Goal: Information Seeking & Learning: Learn about a topic

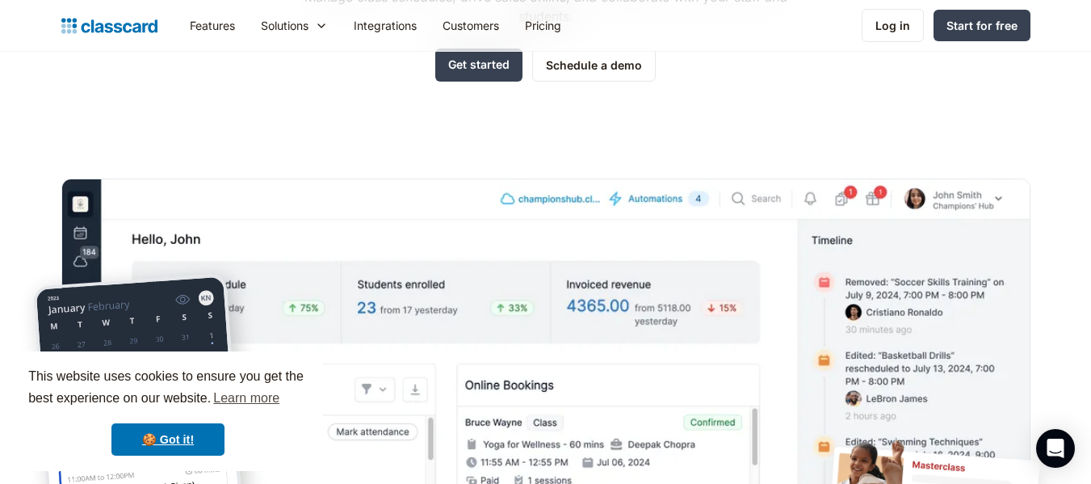
scroll to position [323, 0]
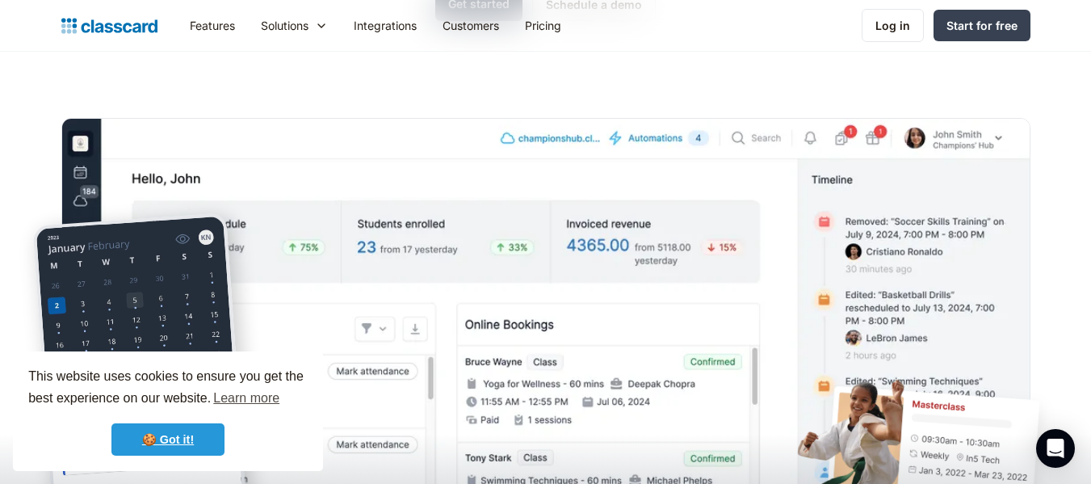
click at [187, 442] on link "🍪 Got it!" at bounding box center [167, 439] width 113 height 32
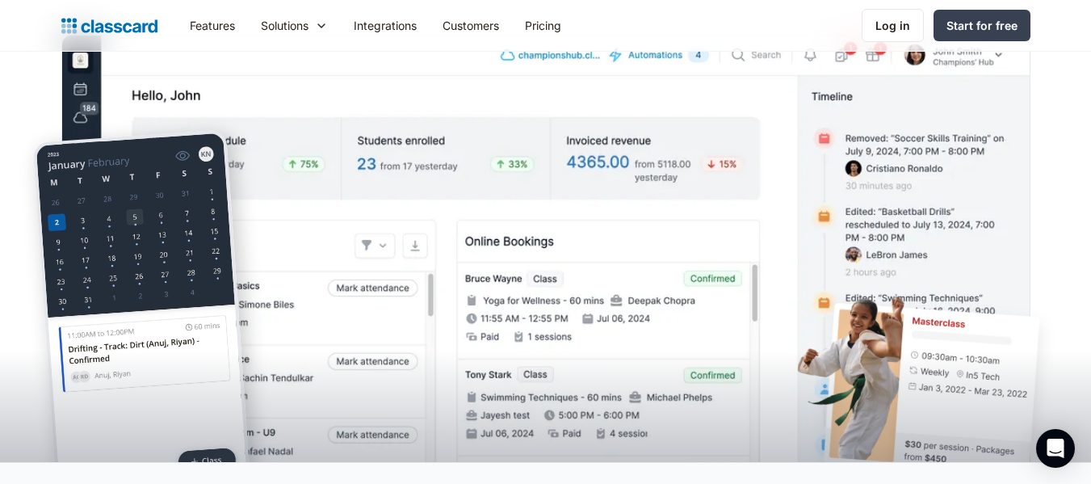
scroll to position [404, 0]
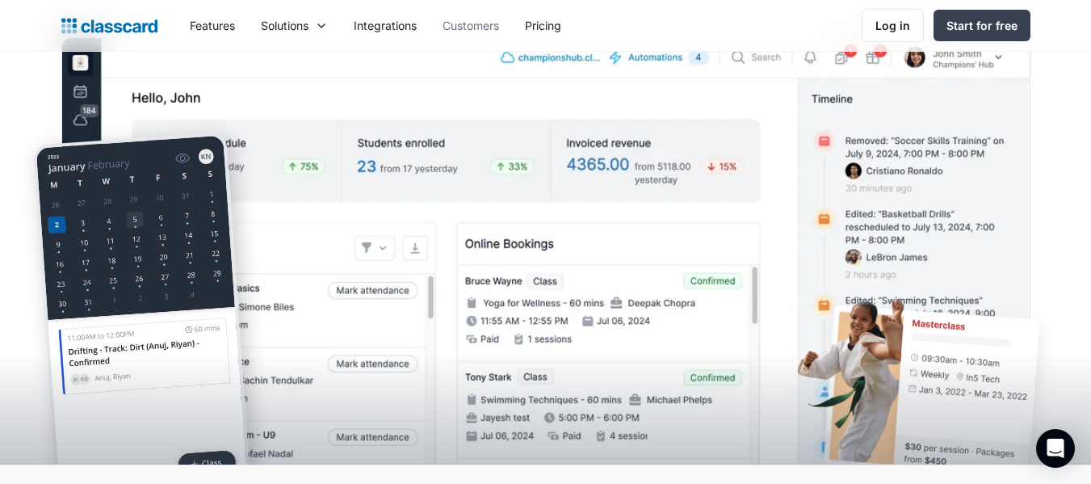
click at [474, 26] on link "Customers" at bounding box center [471, 25] width 82 height 36
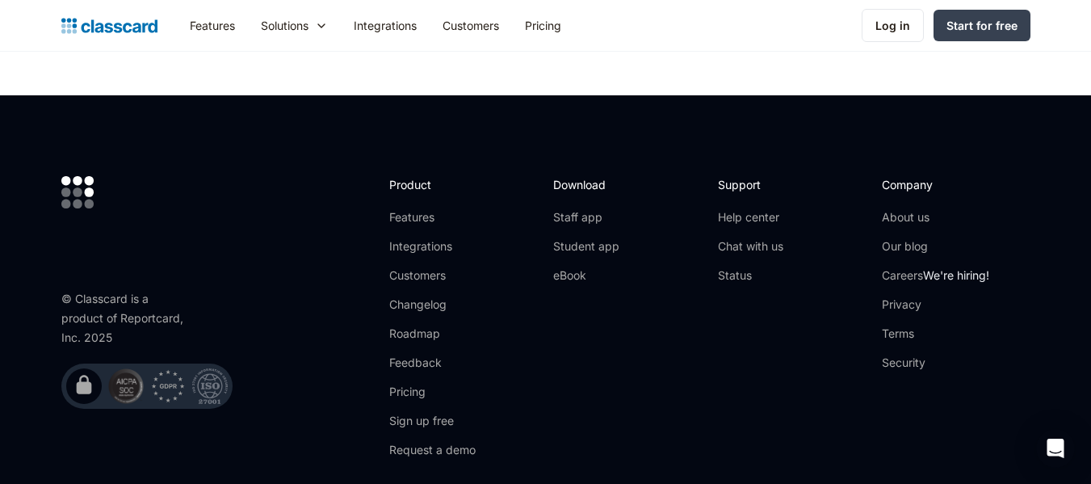
scroll to position [1857, 0]
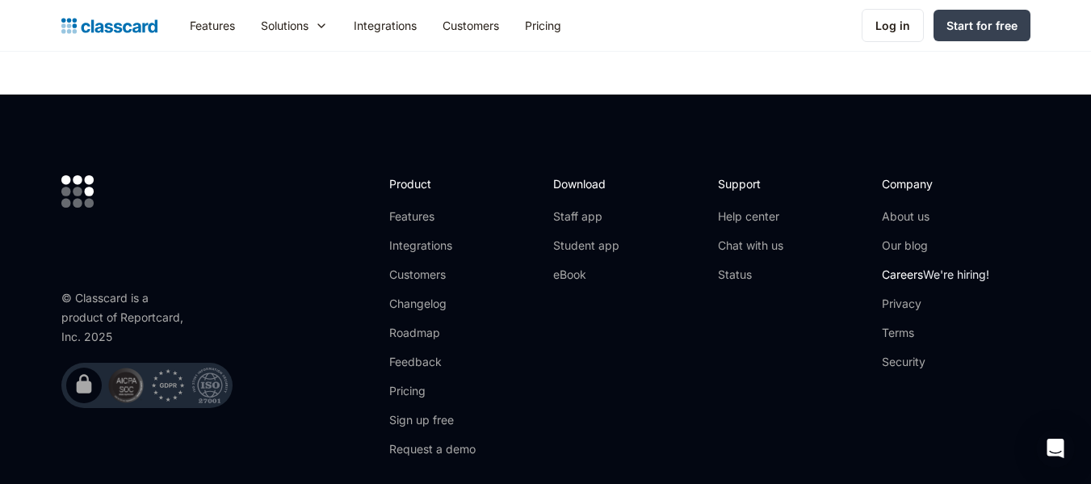
click at [908, 277] on link "Careers We're hiring!" at bounding box center [935, 274] width 107 height 16
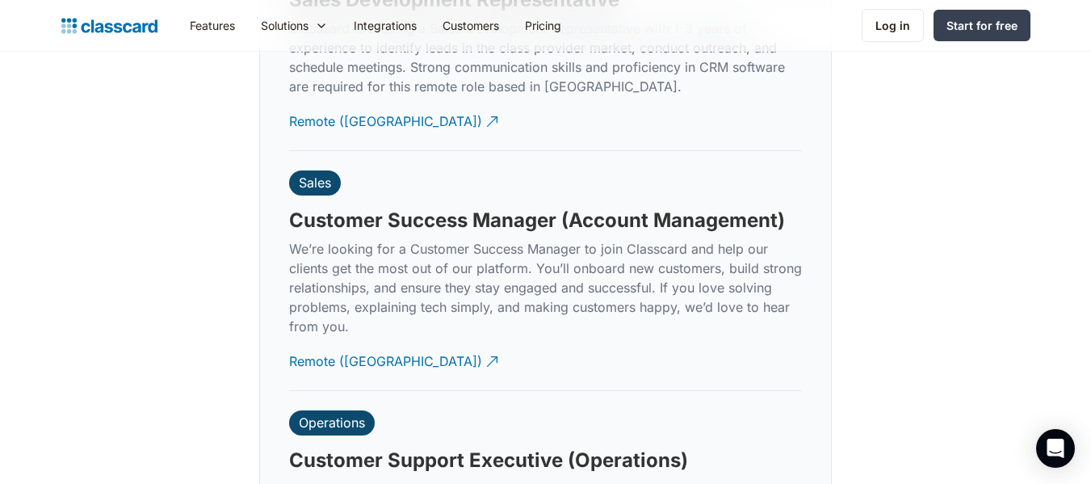
scroll to position [4360, 0]
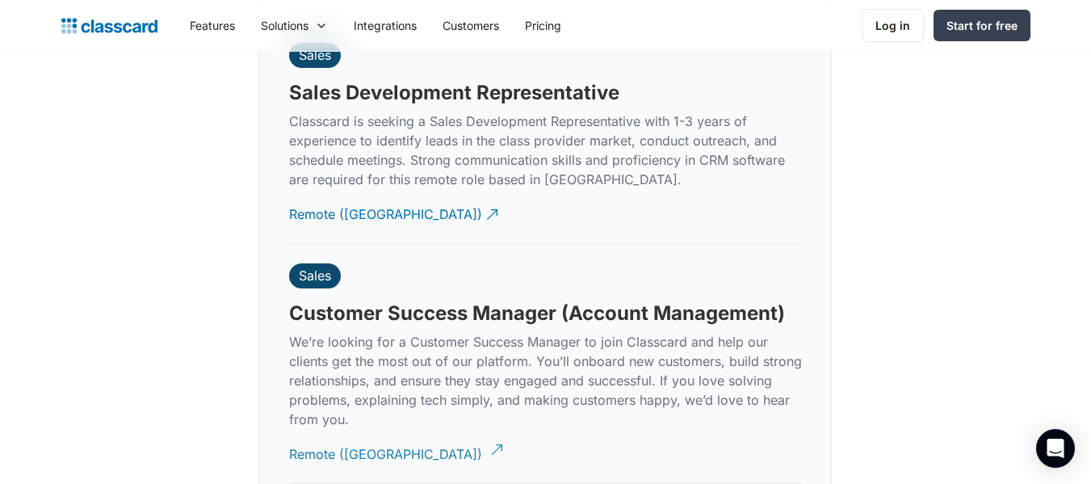
click at [355, 434] on div "Remote (India)" at bounding box center [385, 447] width 193 height 31
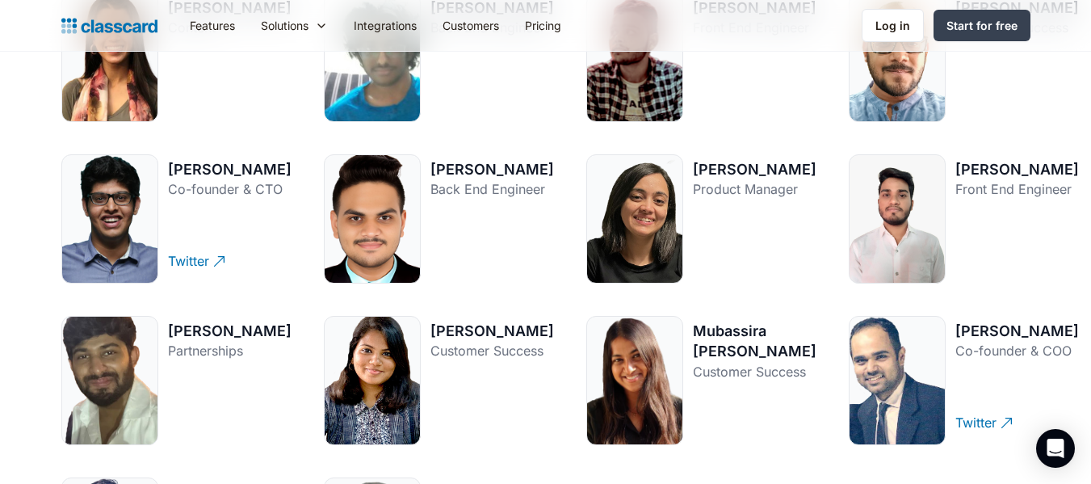
scroll to position [2173, 0]
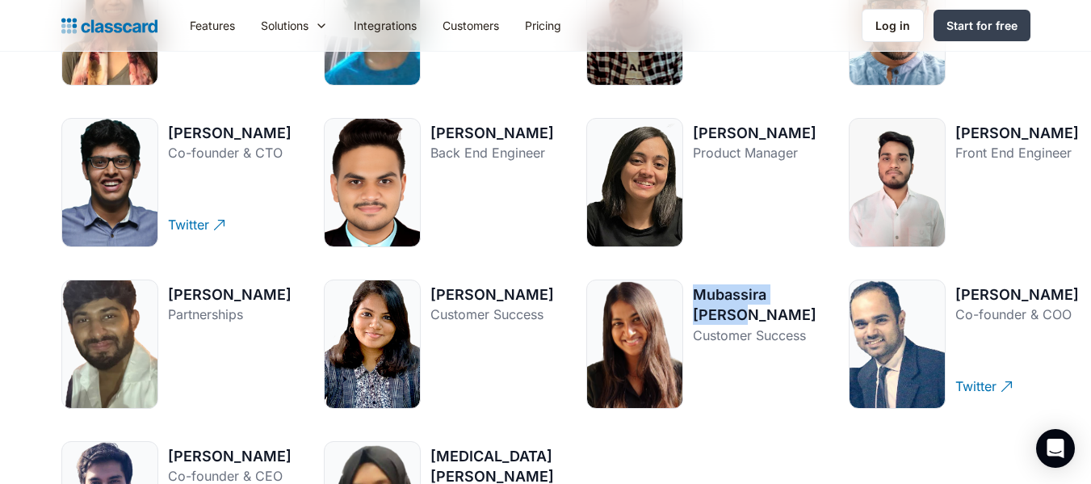
drag, startPoint x: 740, startPoint y: 318, endPoint x: 685, endPoint y: 302, distance: 57.2
click at [693, 302] on div "Mubassira Majeed" at bounding box center [755, 304] width 124 height 40
copy div "Mubassira Majeed"
click at [495, 207] on div "Jay Busa Back End Engineer Twitter" at bounding box center [492, 185] width 124 height 124
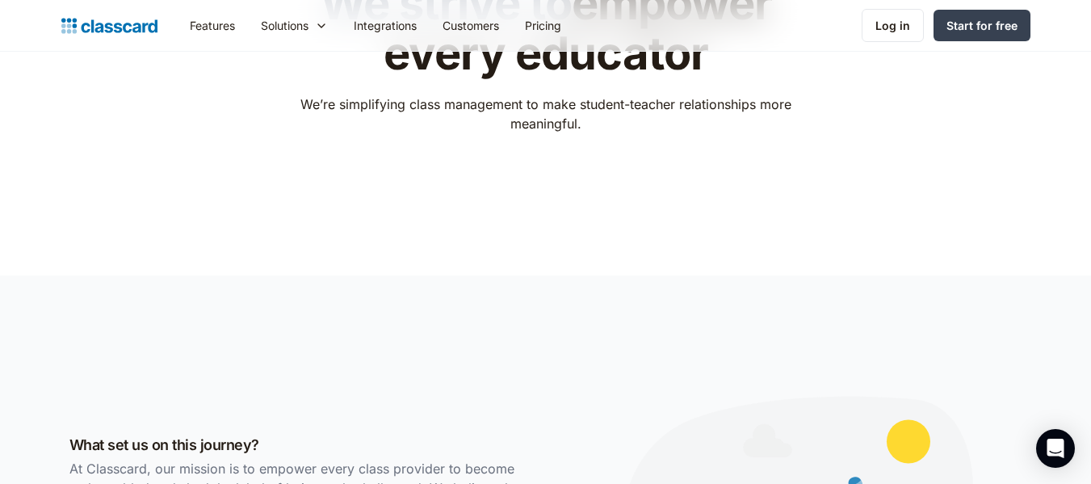
scroll to position [0, 0]
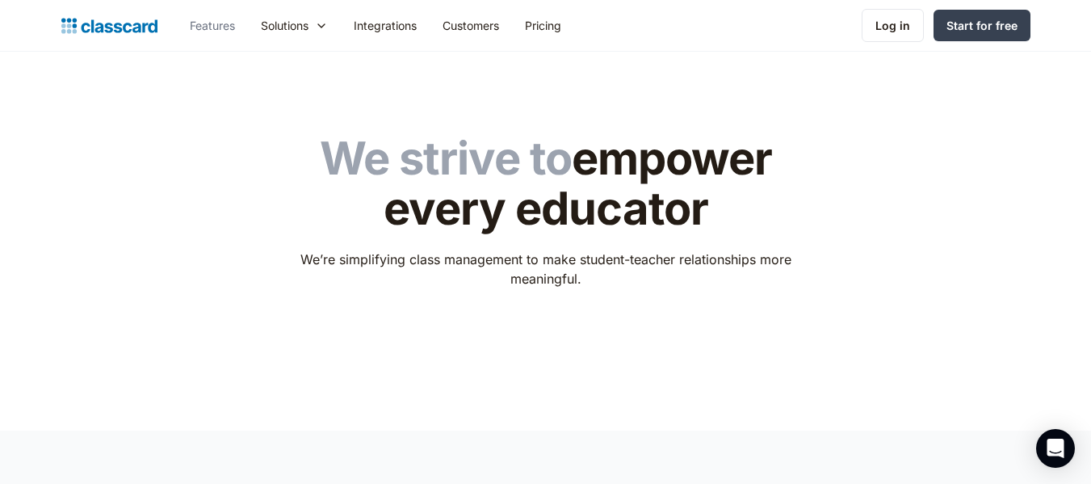
click at [220, 26] on link "Features" at bounding box center [212, 25] width 71 height 36
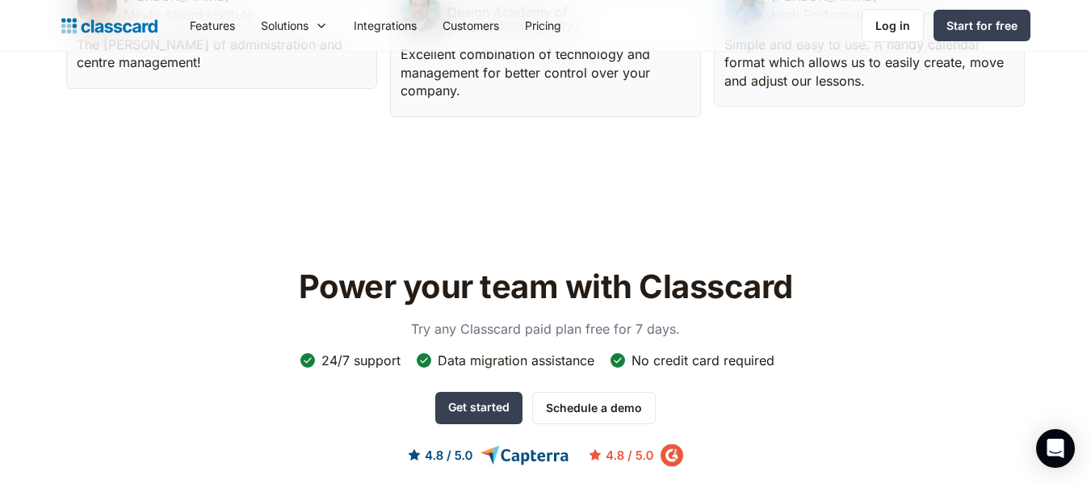
scroll to position [4360, 0]
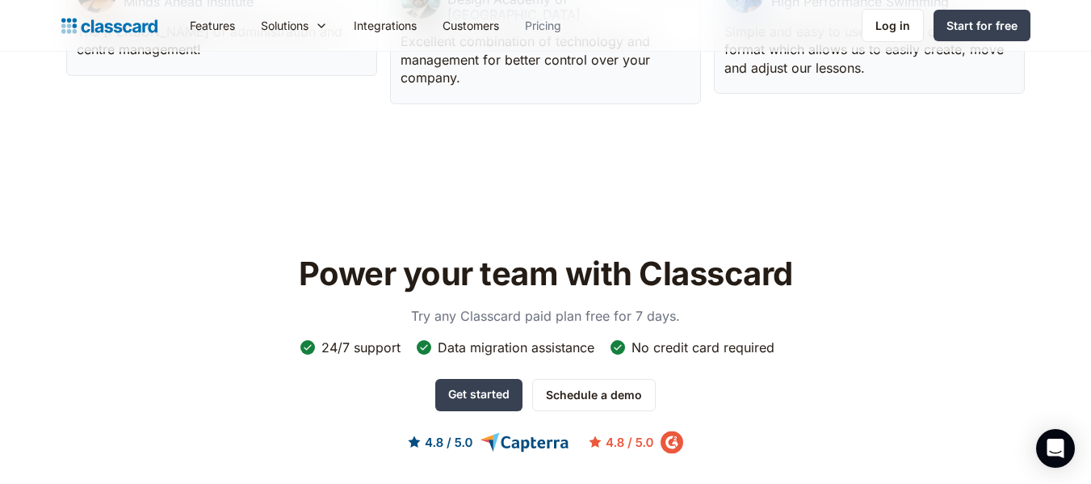
click at [553, 25] on link "Pricing" at bounding box center [543, 25] width 62 height 36
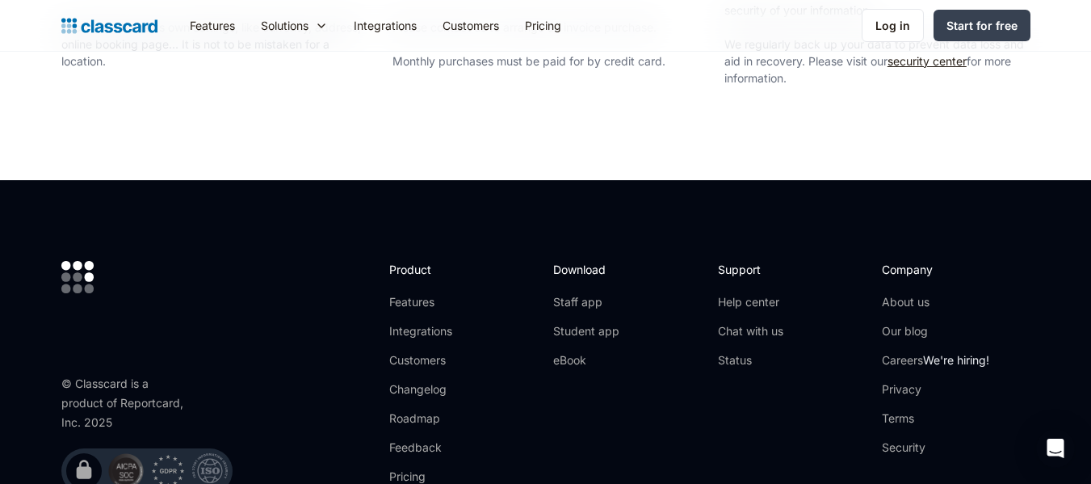
scroll to position [3068, 0]
